Goal: Information Seeking & Learning: Check status

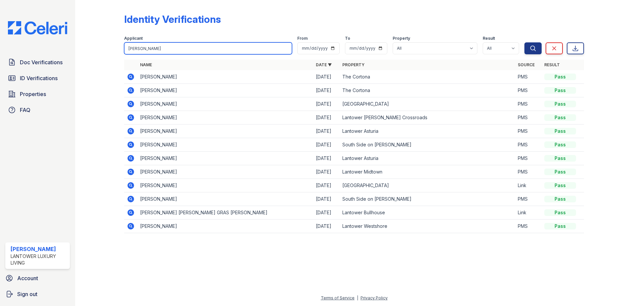
click at [166, 49] on input "thompson" at bounding box center [208, 48] width 168 height 12
type input "Cole"
click at [524, 42] on button "Search" at bounding box center [532, 48] width 17 height 12
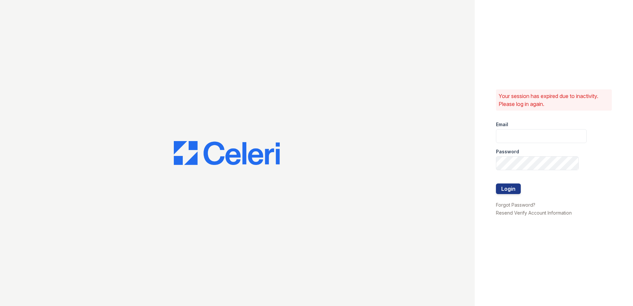
type input "amtorres@lantowerliving.com"
click at [514, 186] on button "Login" at bounding box center [508, 188] width 25 height 11
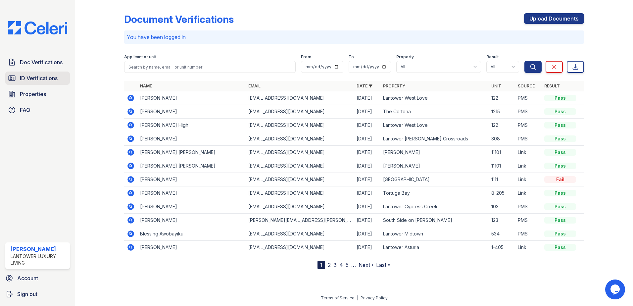
click at [43, 78] on span "ID Verifications" at bounding box center [39, 78] width 38 height 8
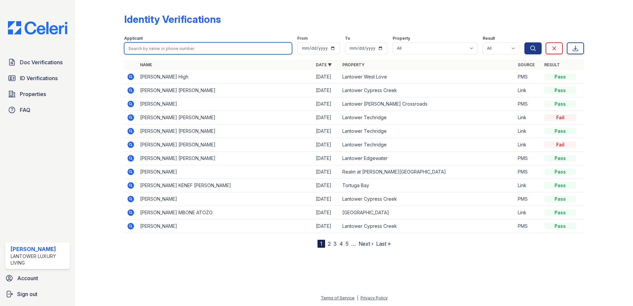
click at [146, 52] on input "search" at bounding box center [208, 48] width 168 height 12
type input "[PERSON_NAME]"
click at [524, 42] on button "Search" at bounding box center [532, 48] width 17 height 12
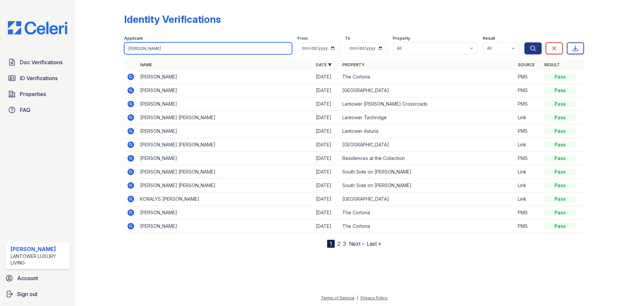
click at [524, 42] on button "Search" at bounding box center [532, 48] width 17 height 12
